Goal: Obtain resource: Obtain resource

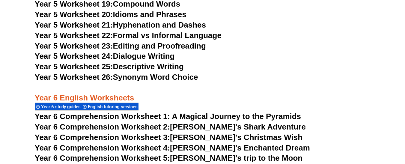
scroll to position [3117, 0]
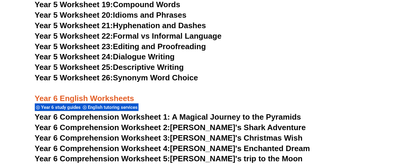
click at [249, 83] on h3 "Year 5 Worksheet 26: Synonym Word Choice" at bounding box center [203, 78] width 336 height 10
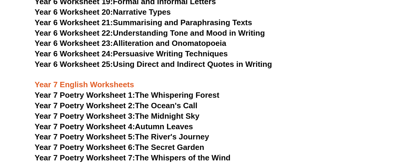
scroll to position [3621, 0]
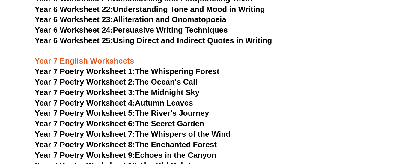
click at [152, 54] on h3 "Year 7 English Worksheets" at bounding box center [203, 56] width 336 height 20
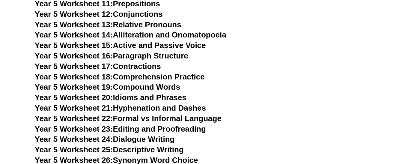
scroll to position [3045, 0]
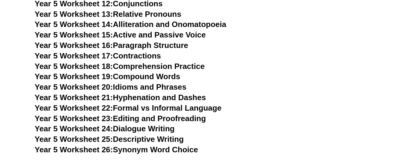
click at [235, 40] on h3 "Year 5 Worksheet 15: Active and Passive Voice" at bounding box center [203, 35] width 336 height 10
click at [252, 19] on h3 "Year 5 Worksheet 13: Relative Pronouns" at bounding box center [203, 14] width 336 height 10
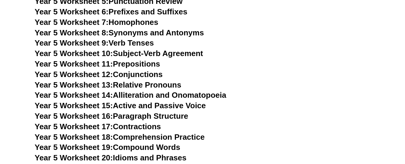
scroll to position [2961, 0]
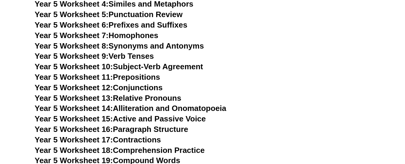
click at [266, 20] on h3 "Year 5 Worksheet 5: Punctuation Review" at bounding box center [203, 15] width 336 height 10
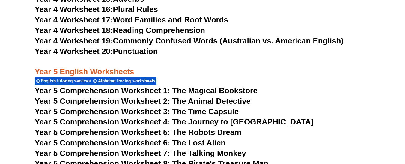
scroll to position [2709, 0]
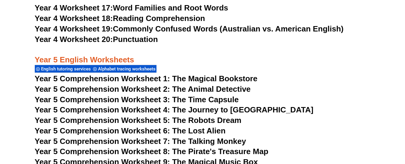
drag, startPoint x: 210, startPoint y: 89, endPoint x: 184, endPoint y: 4, distance: 88.4
click at [210, 73] on div "Year 5 English Worksheets English tutoring services Alphabet tracing worksheets" at bounding box center [203, 59] width 336 height 28
click at [171, 33] on link "Year 4 Worksheet 19: Commonly Confused Words (Australian vs. American English)" at bounding box center [189, 28] width 309 height 9
click at [169, 45] on h3 "Year 4 Worksheet 20: Punctuation" at bounding box center [203, 39] width 336 height 10
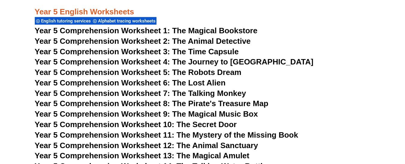
click at [273, 36] on h3 "Year 5 Comprehension Worksheet 1: The Magical Bookstore" at bounding box center [203, 31] width 336 height 10
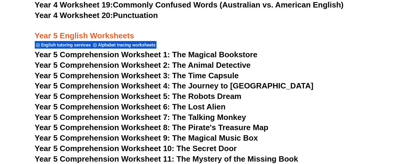
scroll to position [2721, 0]
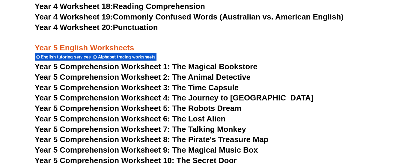
click at [259, 21] on link "Year 4 Worksheet 19: Commonly Confused Words (Australian vs. American English)" at bounding box center [189, 16] width 309 height 9
